Goal: Task Accomplishment & Management: Manage account settings

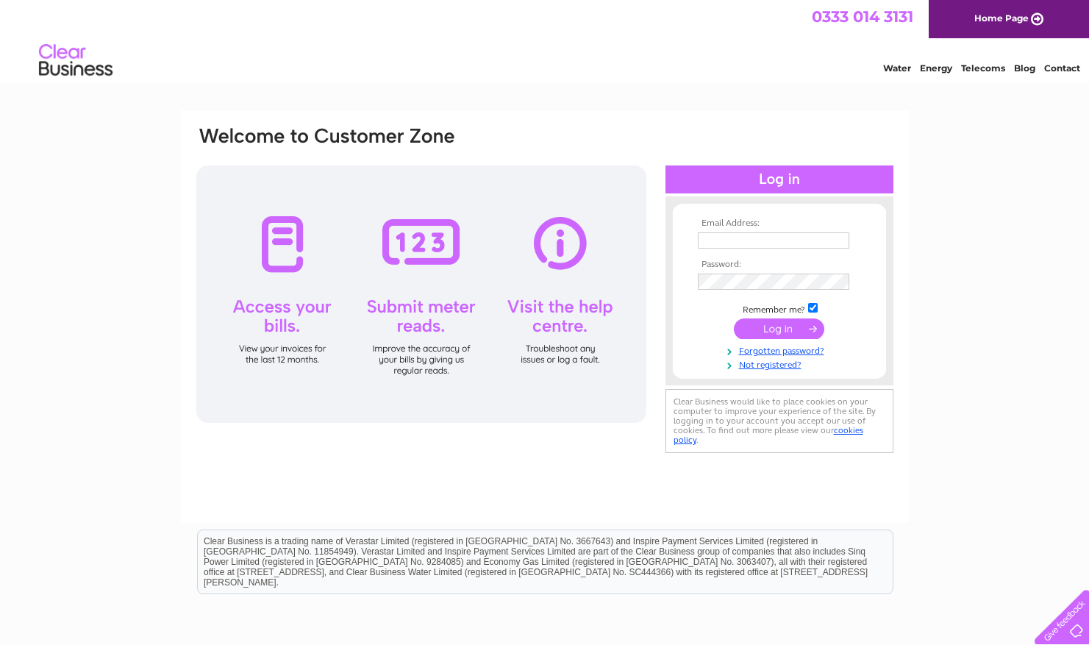
click at [760, 237] on input "text" at bounding box center [773, 240] width 151 height 16
type input "A"
type input "[EMAIL_ADDRESS][DOMAIN_NAME]"
click at [734, 320] on input "submit" at bounding box center [779, 330] width 90 height 21
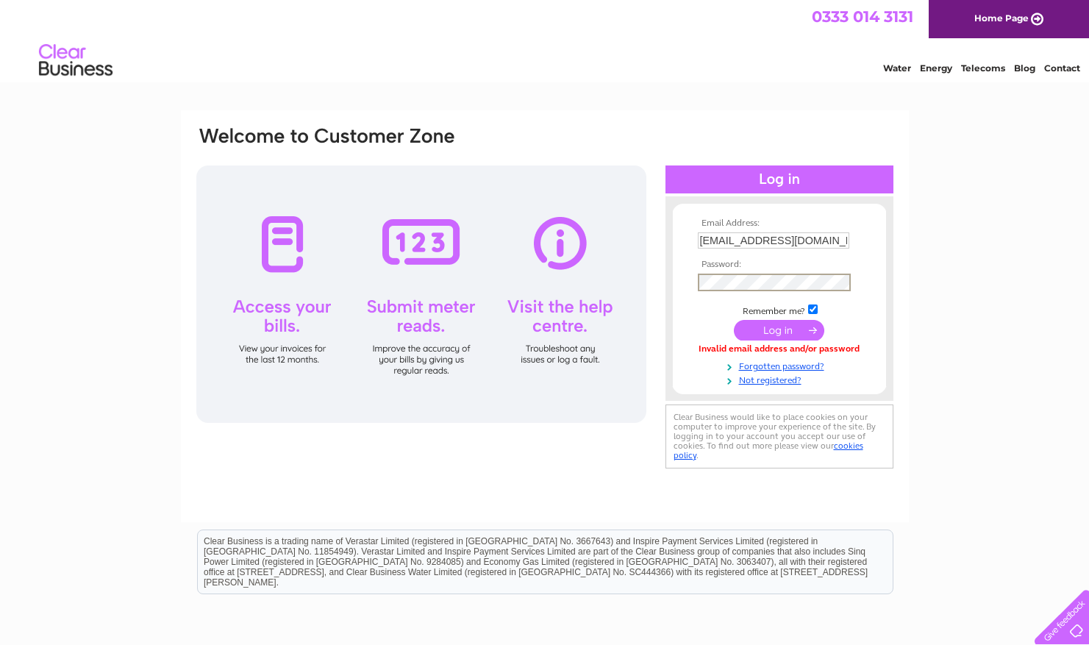
click at [734, 320] on input "submit" at bounding box center [779, 330] width 90 height 21
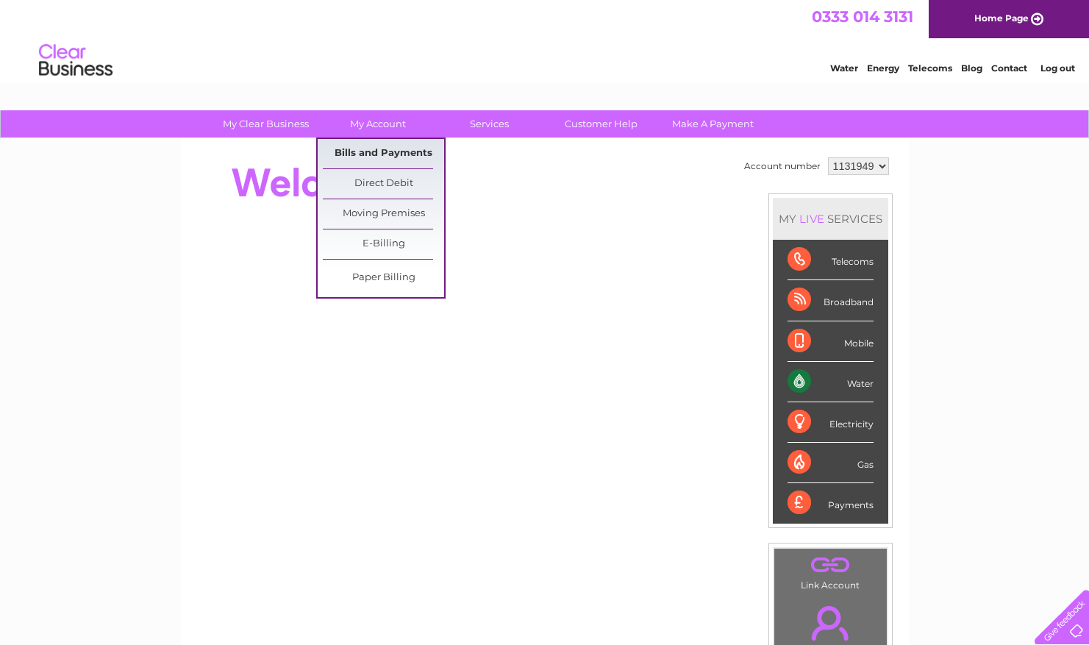
click at [372, 151] on link "Bills and Payments" at bounding box center [383, 153] width 121 height 29
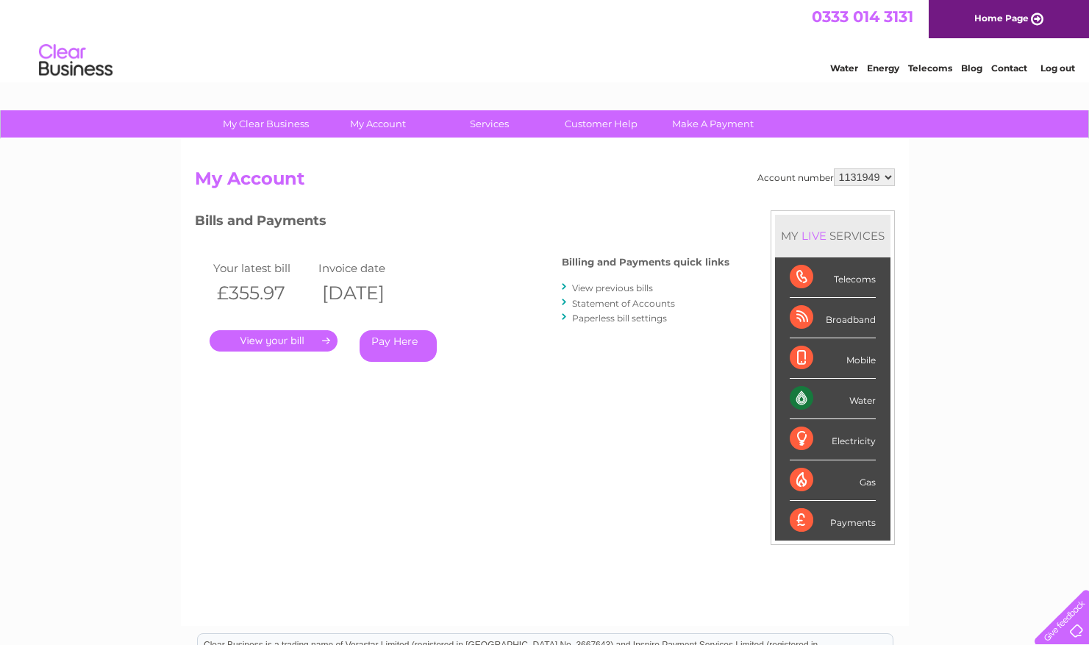
click at [309, 343] on link "." at bounding box center [273, 340] width 128 height 21
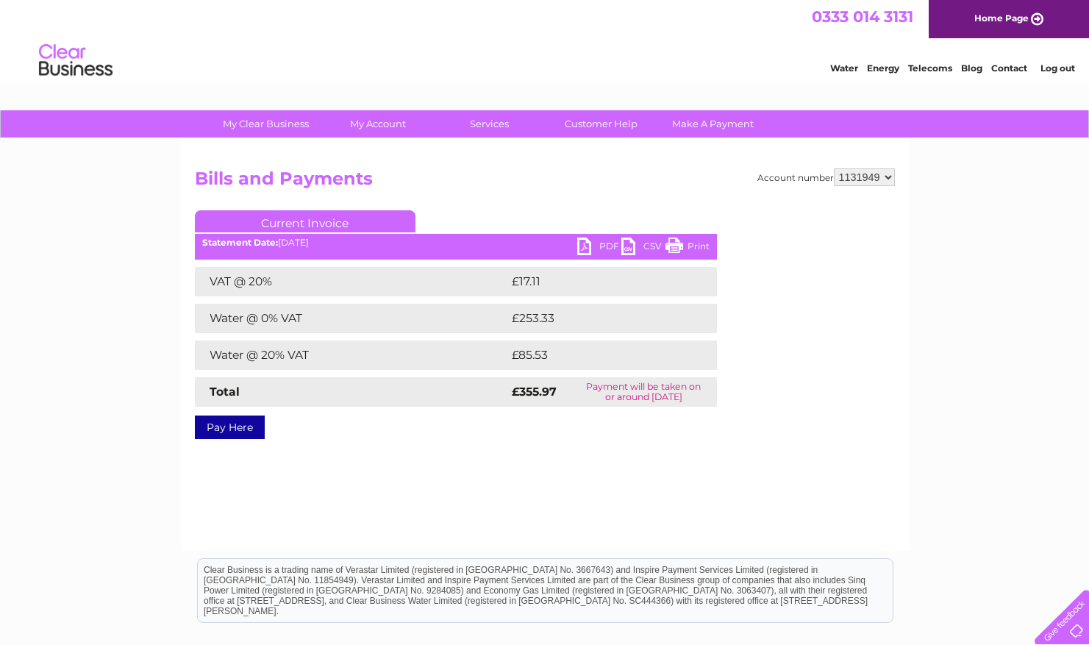
click at [583, 240] on link "PDF" at bounding box center [599, 247] width 44 height 21
